Goal: Find specific page/section: Find specific page/section

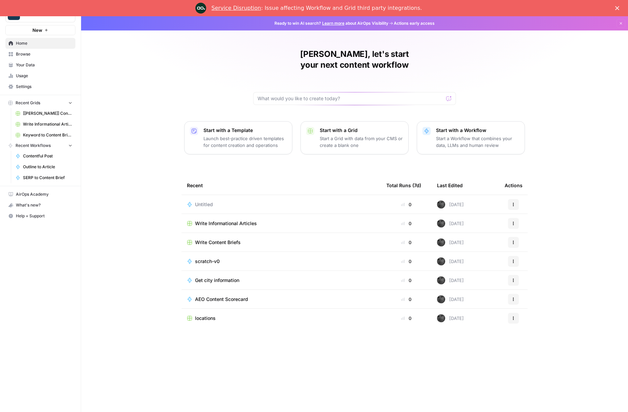
click at [21, 67] on span "Your Data" at bounding box center [44, 65] width 56 height 6
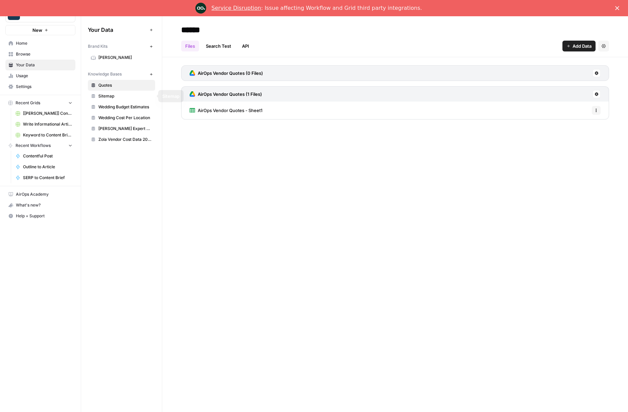
click at [100, 55] on span "[PERSON_NAME]" at bounding box center [125, 57] width 54 height 6
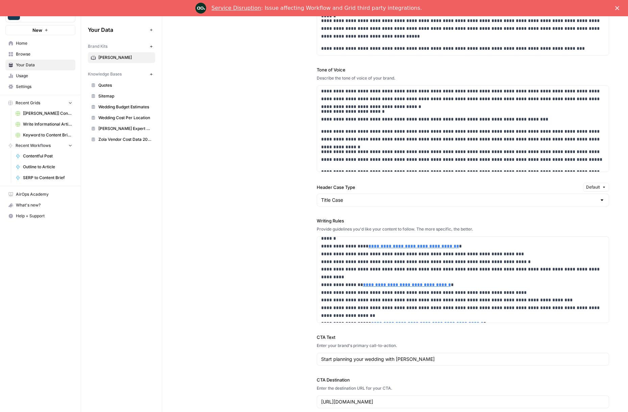
scroll to position [1010, 0]
